Goal: Navigation & Orientation: Find specific page/section

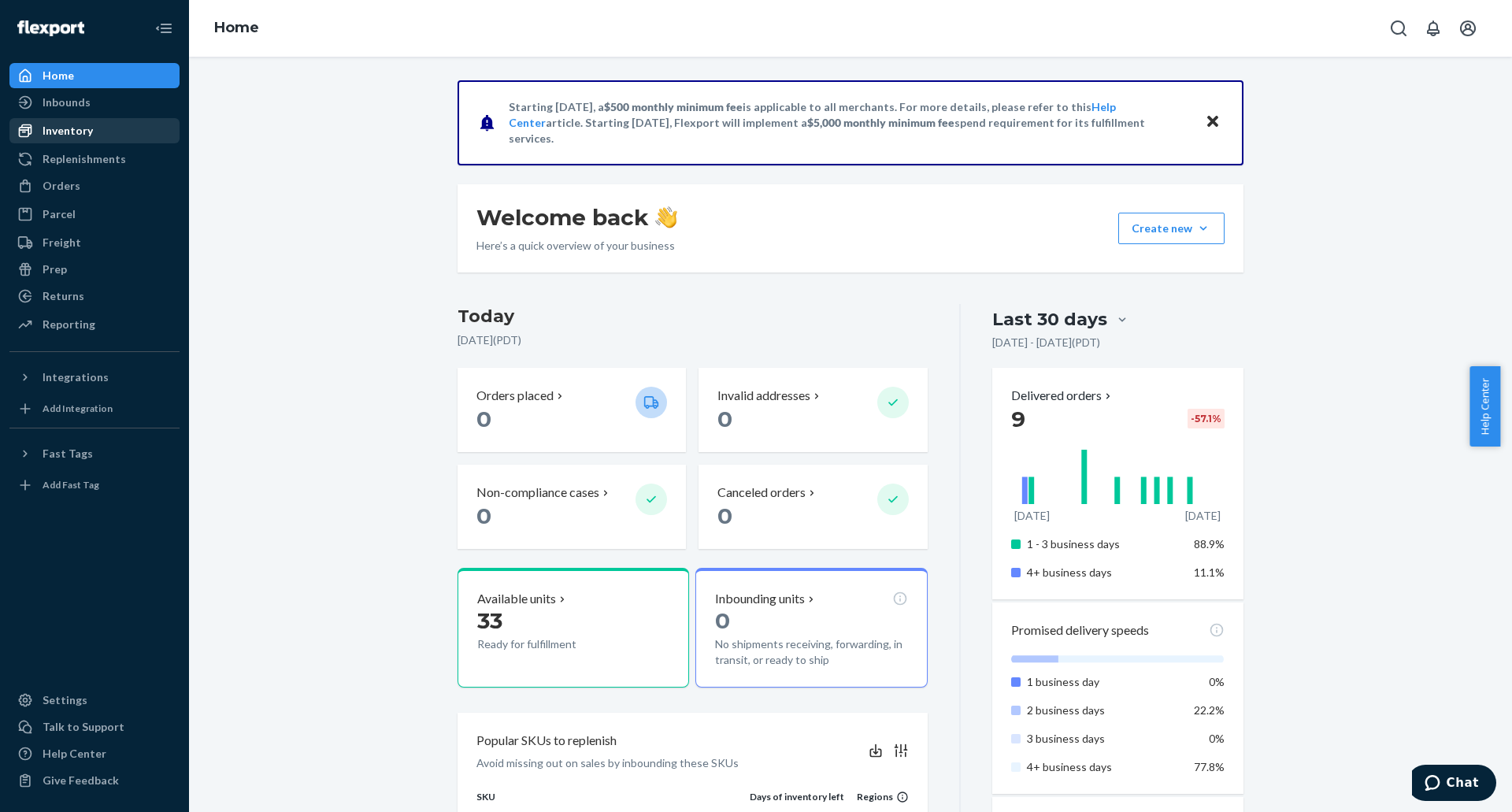
click at [72, 133] on div "Inventory" at bounding box center [68, 131] width 50 height 16
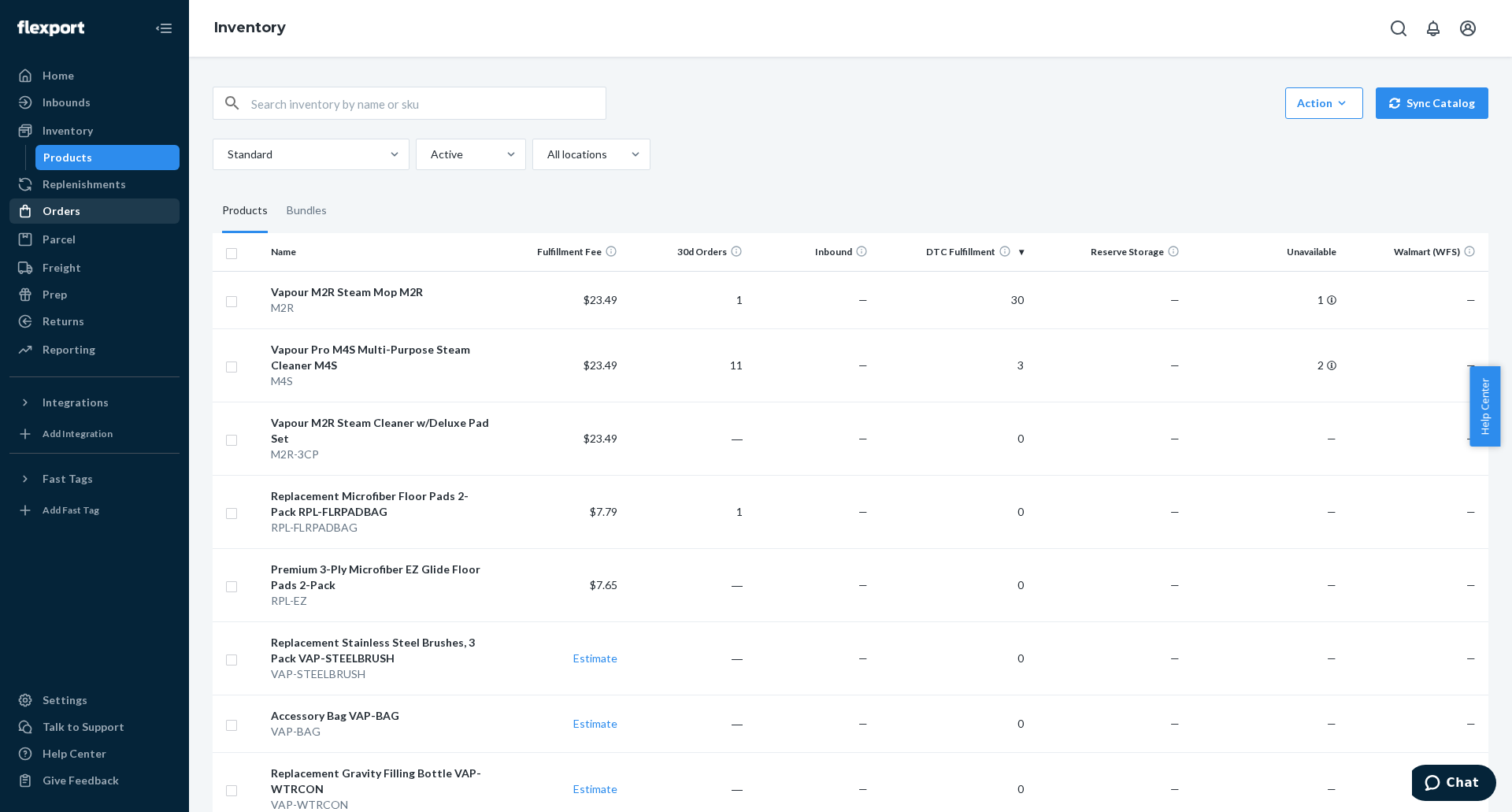
click at [83, 210] on div "Orders" at bounding box center [95, 211] width 167 height 22
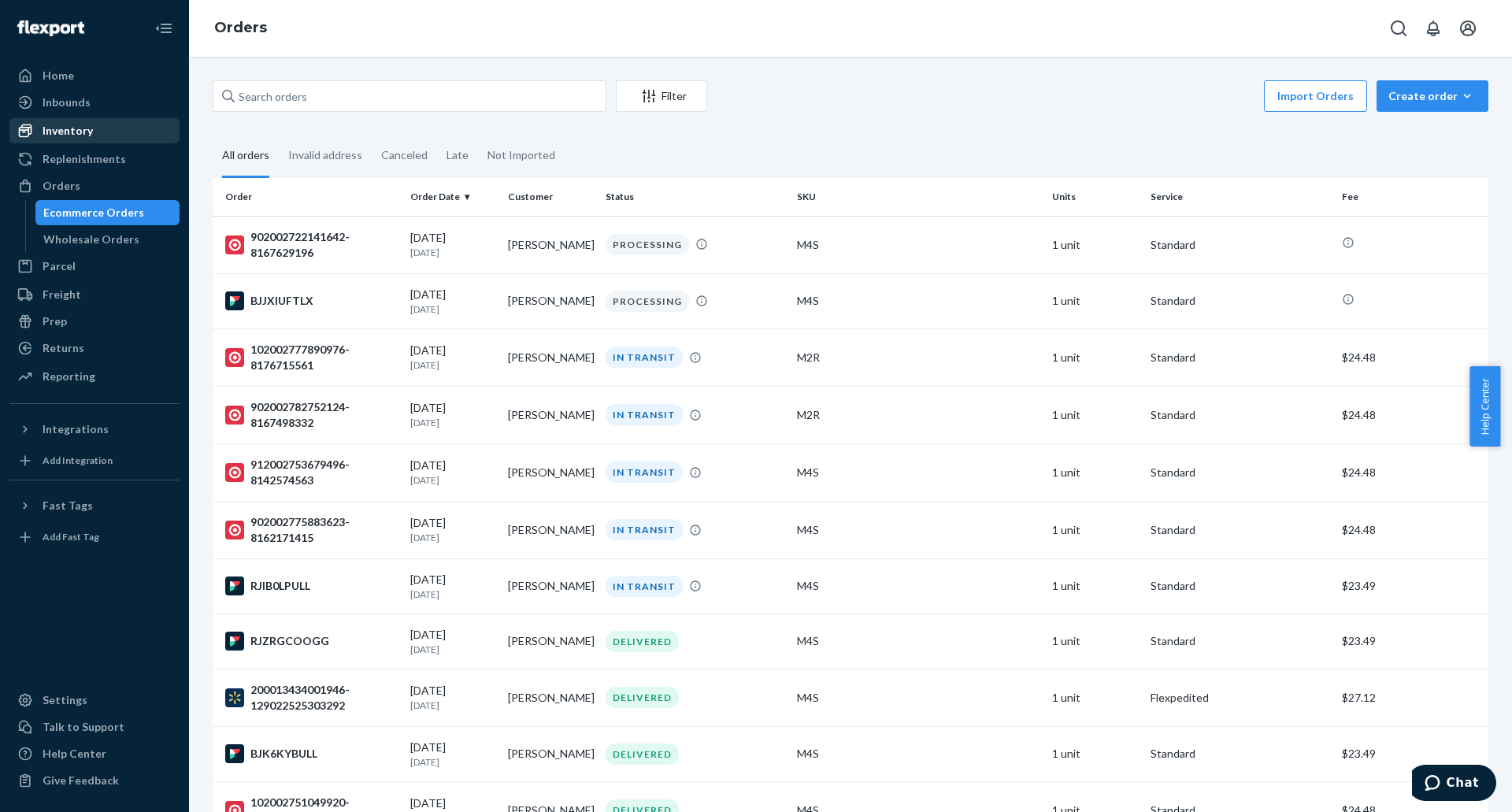
click at [86, 126] on div "Inventory" at bounding box center [68, 131] width 50 height 16
